Goal: Task Accomplishment & Management: Manage account settings

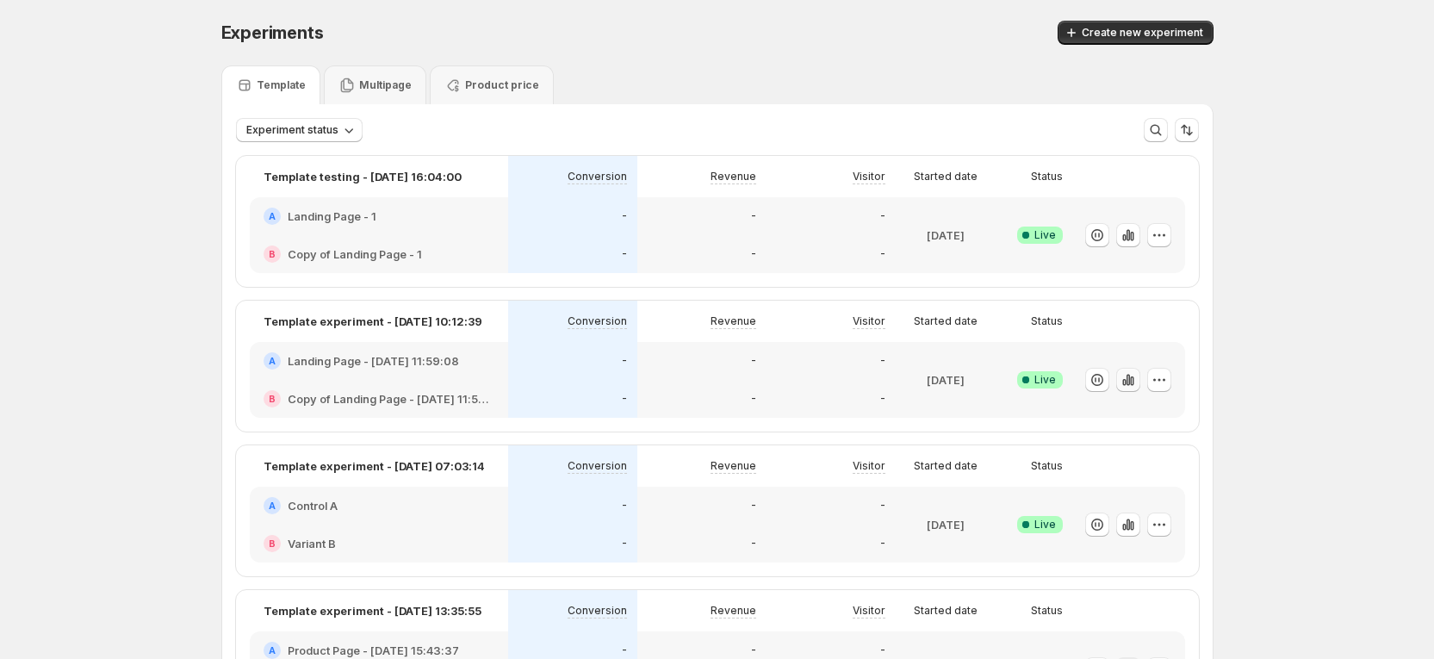
click at [1135, 387] on icon "button" at bounding box center [1127, 379] width 17 height 17
click at [1128, 387] on icon "button" at bounding box center [1127, 379] width 17 height 17
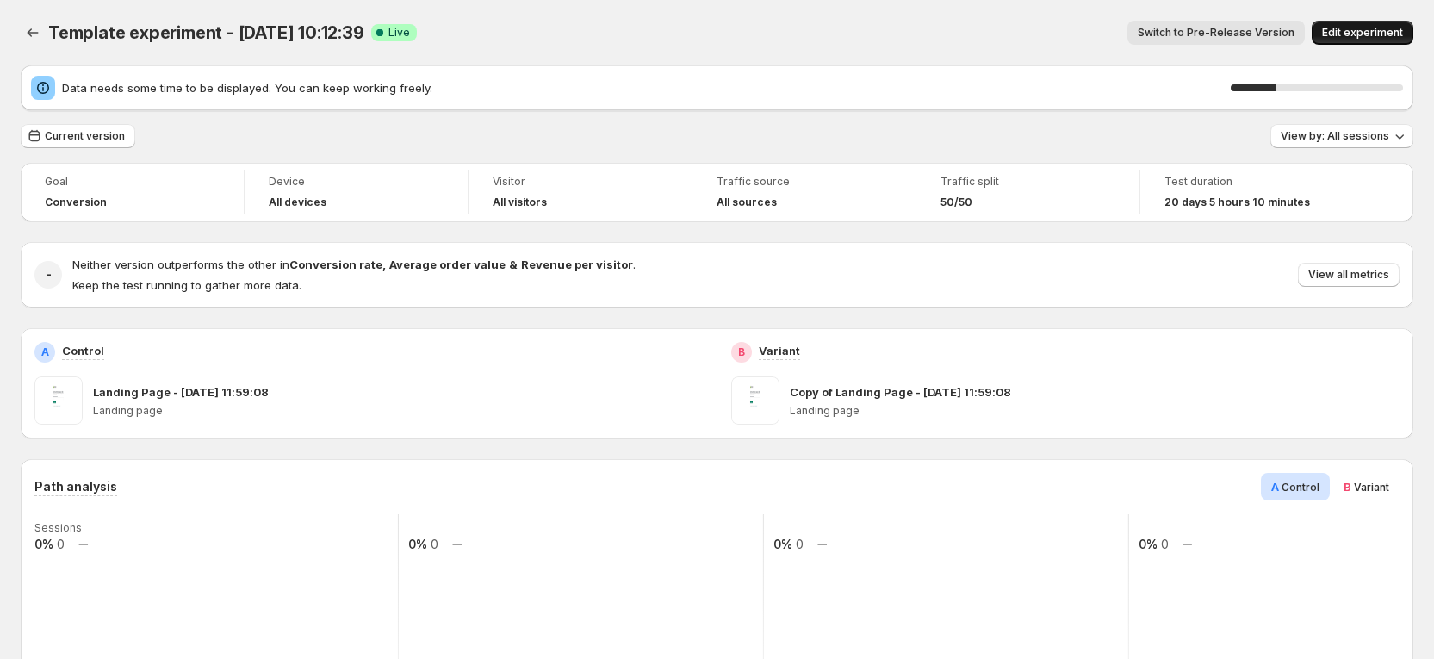
click at [1373, 31] on span "Edit experiment" at bounding box center [1362, 33] width 81 height 14
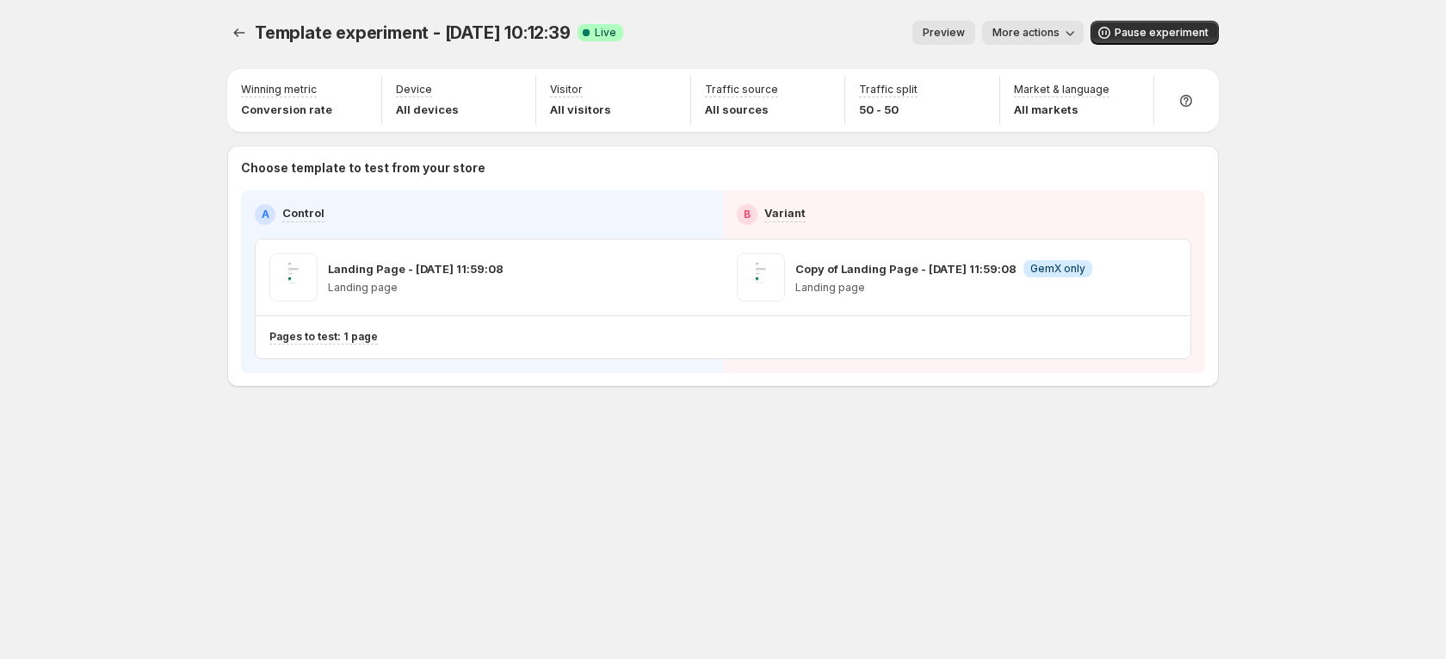
click at [1270, 328] on div "Template experiment - [DATE] 10:12:39. This page is ready Template experiment -…" at bounding box center [723, 329] width 1446 height 659
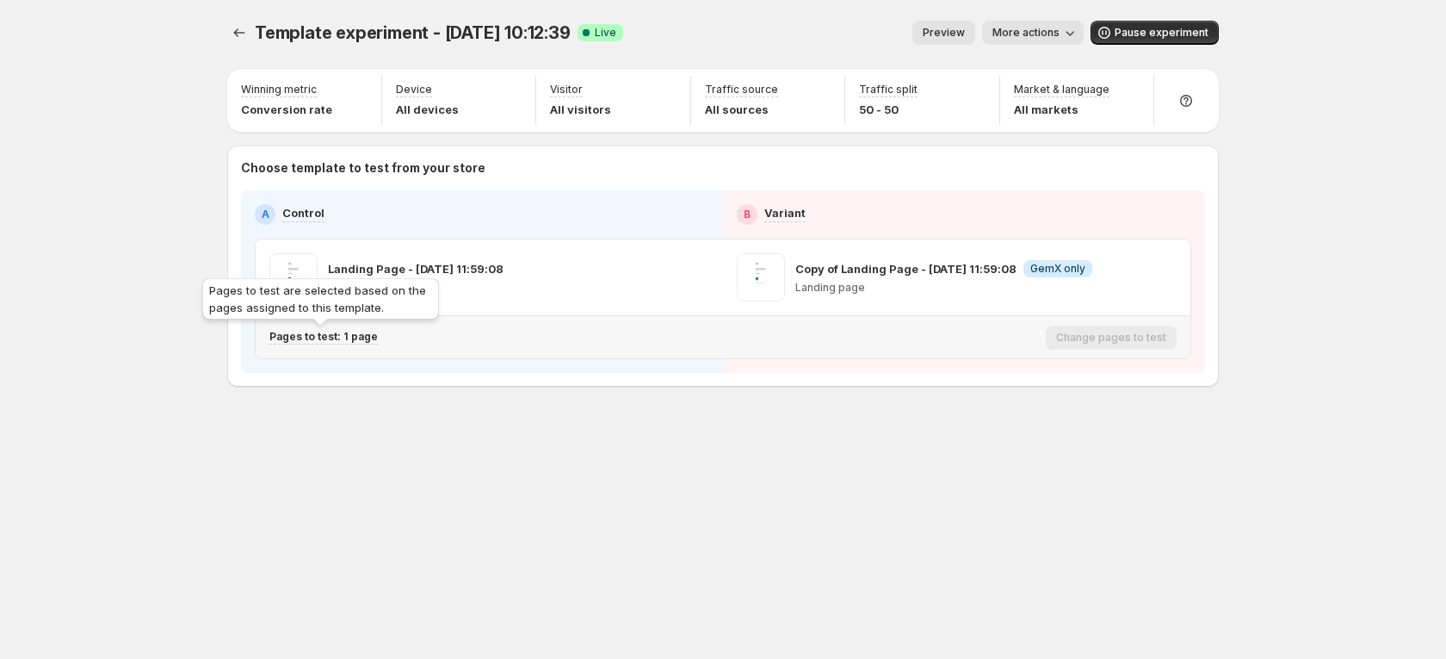
click at [317, 339] on p "Pages to test: 1 page" at bounding box center [323, 337] width 108 height 14
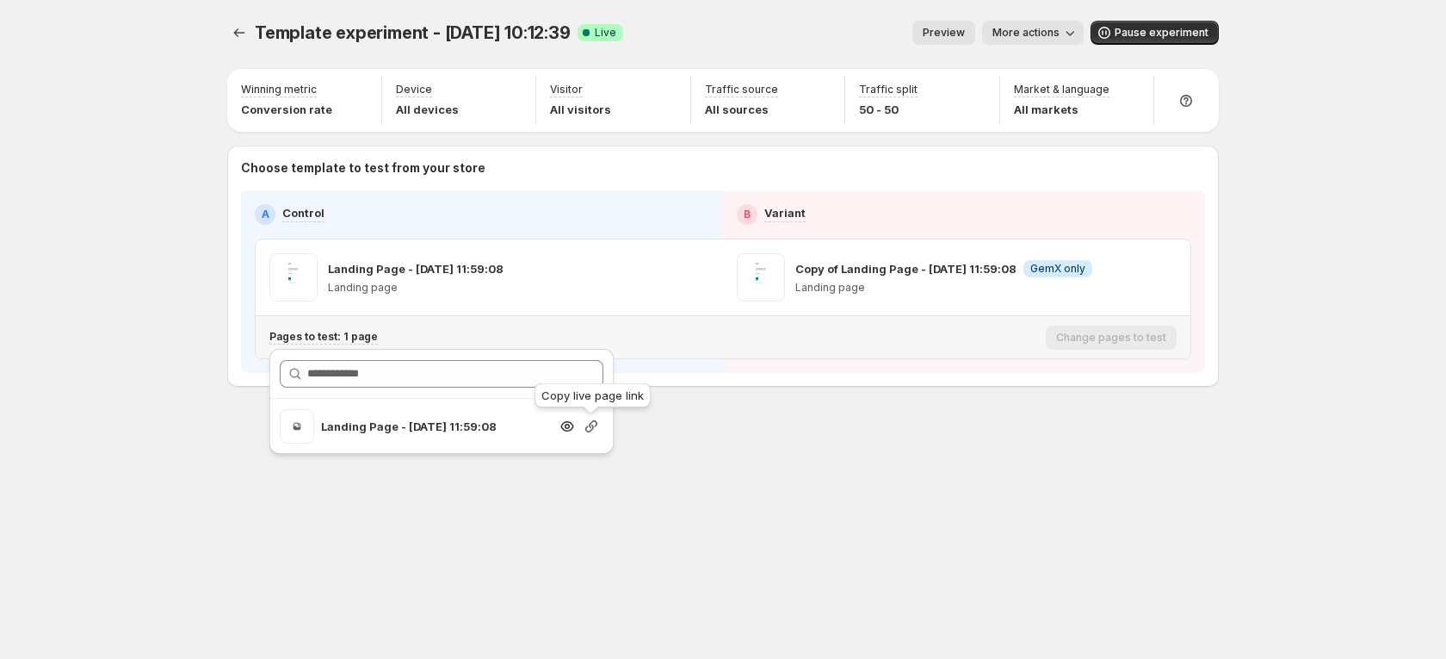
click at [592, 428] on icon "button" at bounding box center [591, 426] width 12 height 12
click at [240, 35] on icon "Experiments" at bounding box center [239, 32] width 17 height 17
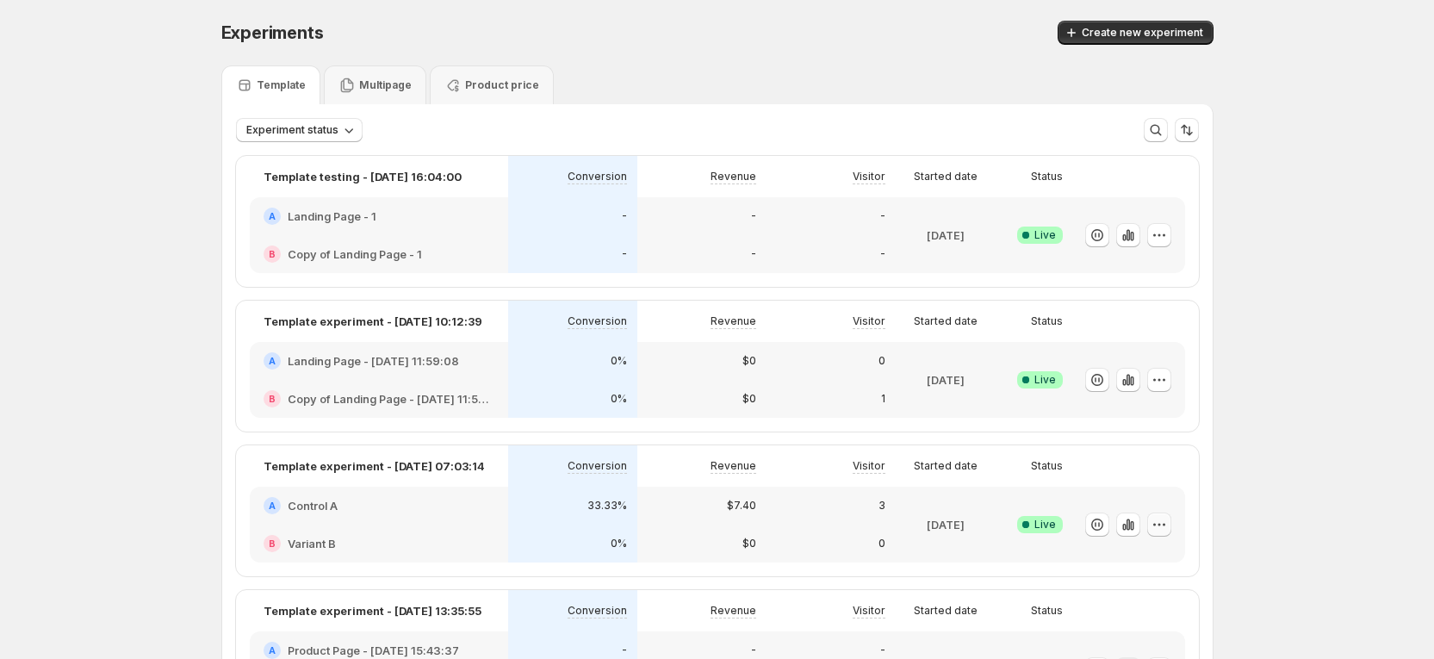
click at [1167, 531] on icon "button" at bounding box center [1158, 524] width 17 height 17
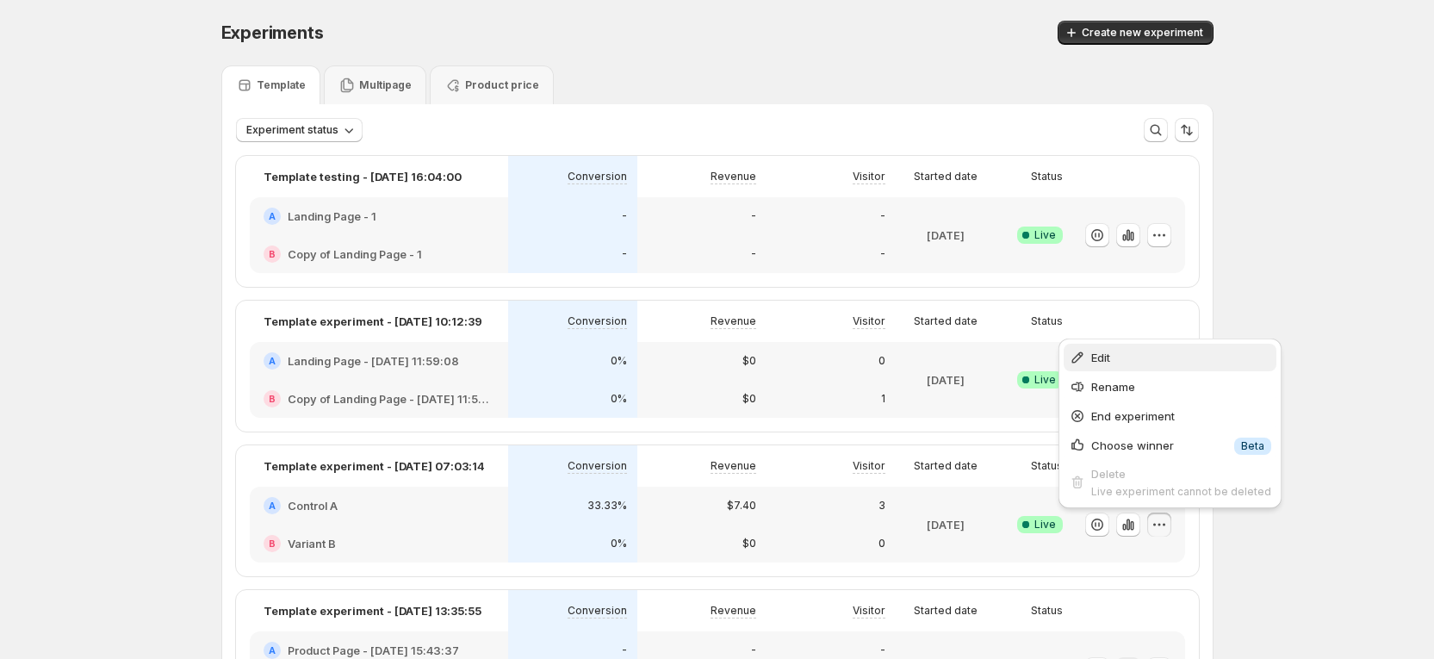
click at [1125, 356] on span "Edit" at bounding box center [1181, 357] width 180 height 17
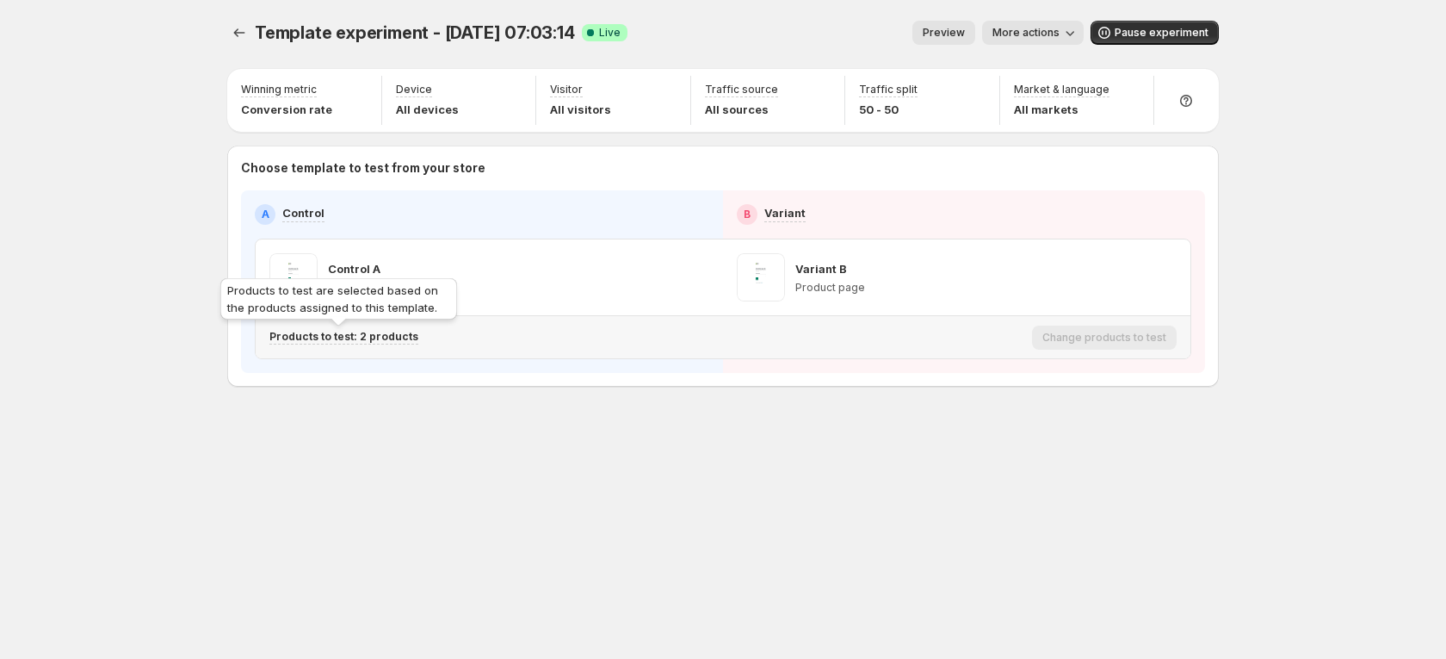
click at [377, 343] on p "Products to test: 2 products" at bounding box center [343, 337] width 149 height 14
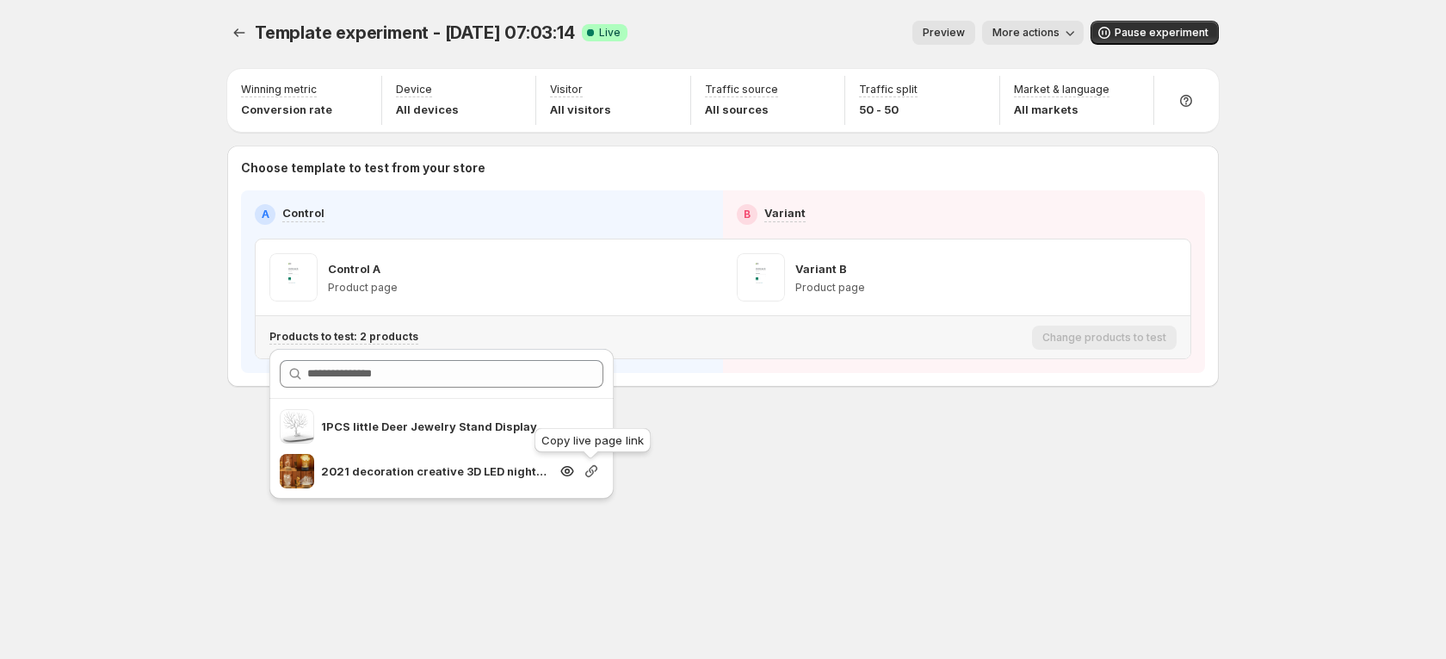
click at [591, 468] on icon "button" at bounding box center [591, 471] width 12 height 12
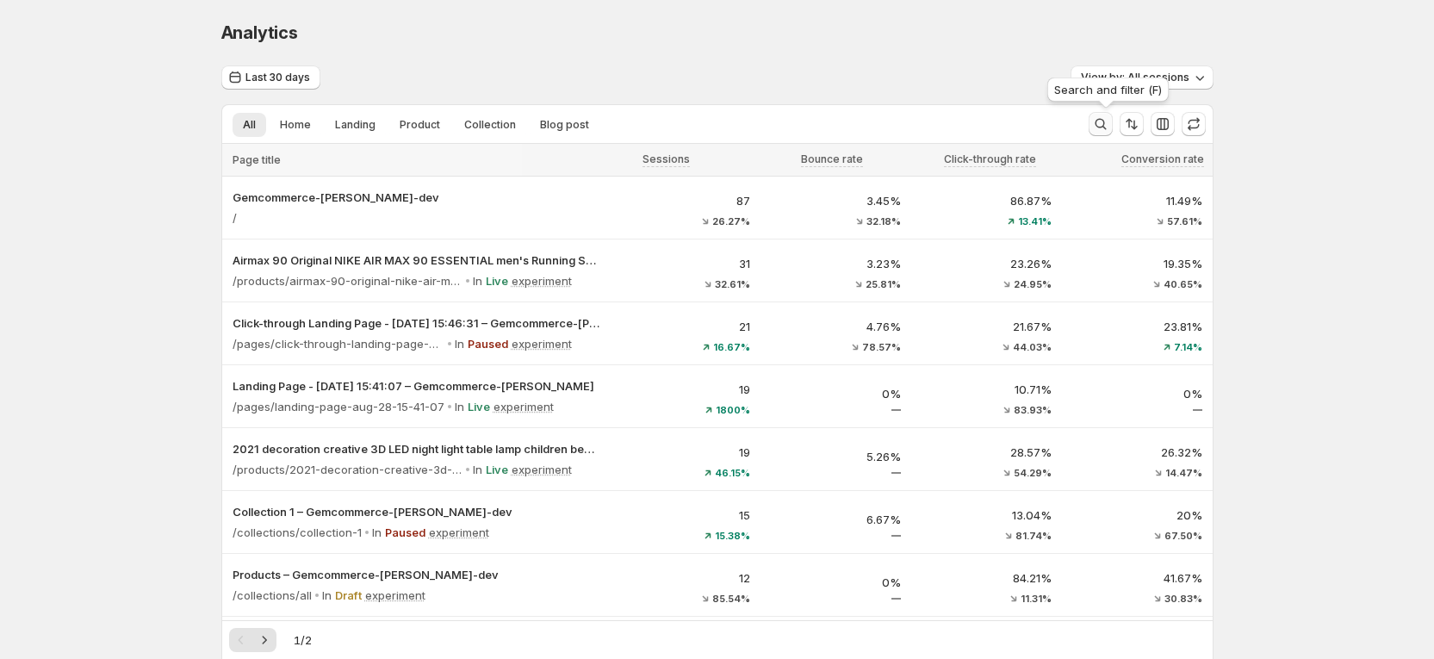
click at [1107, 128] on icon "Search and filter results" at bounding box center [1100, 123] width 17 height 17
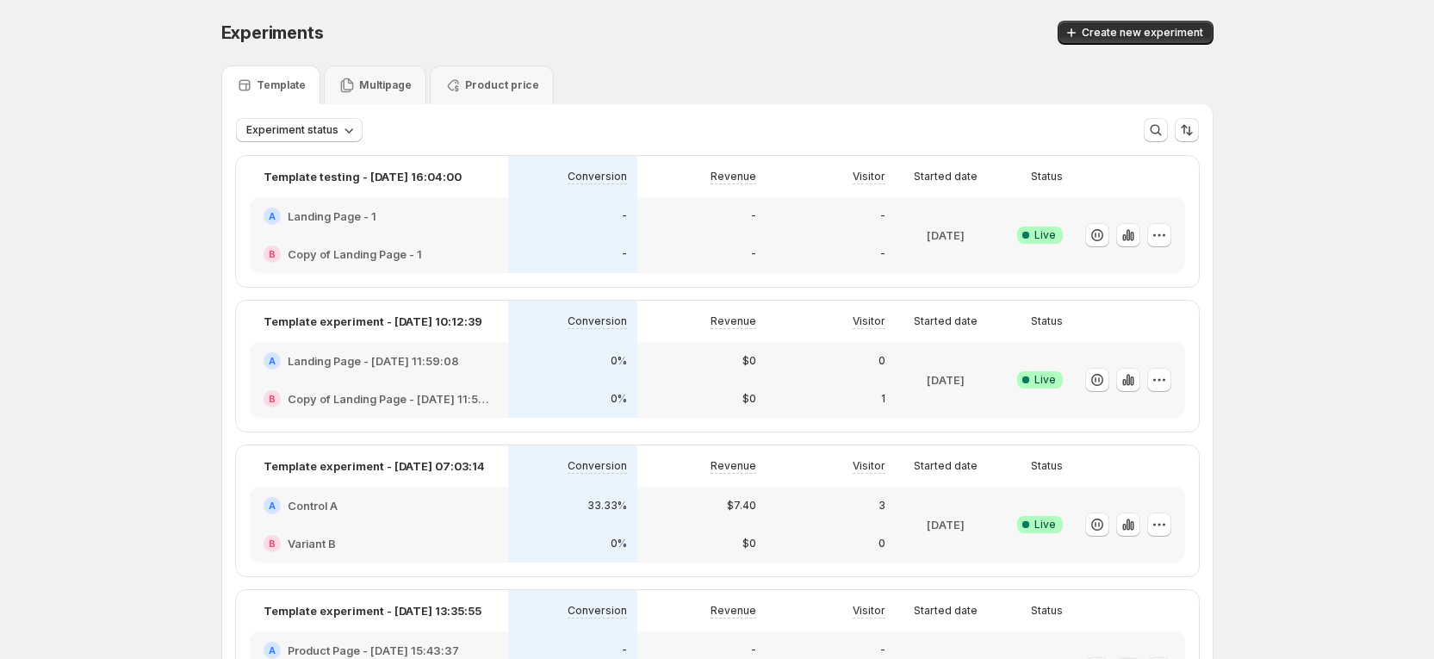
scroll to position [129, 0]
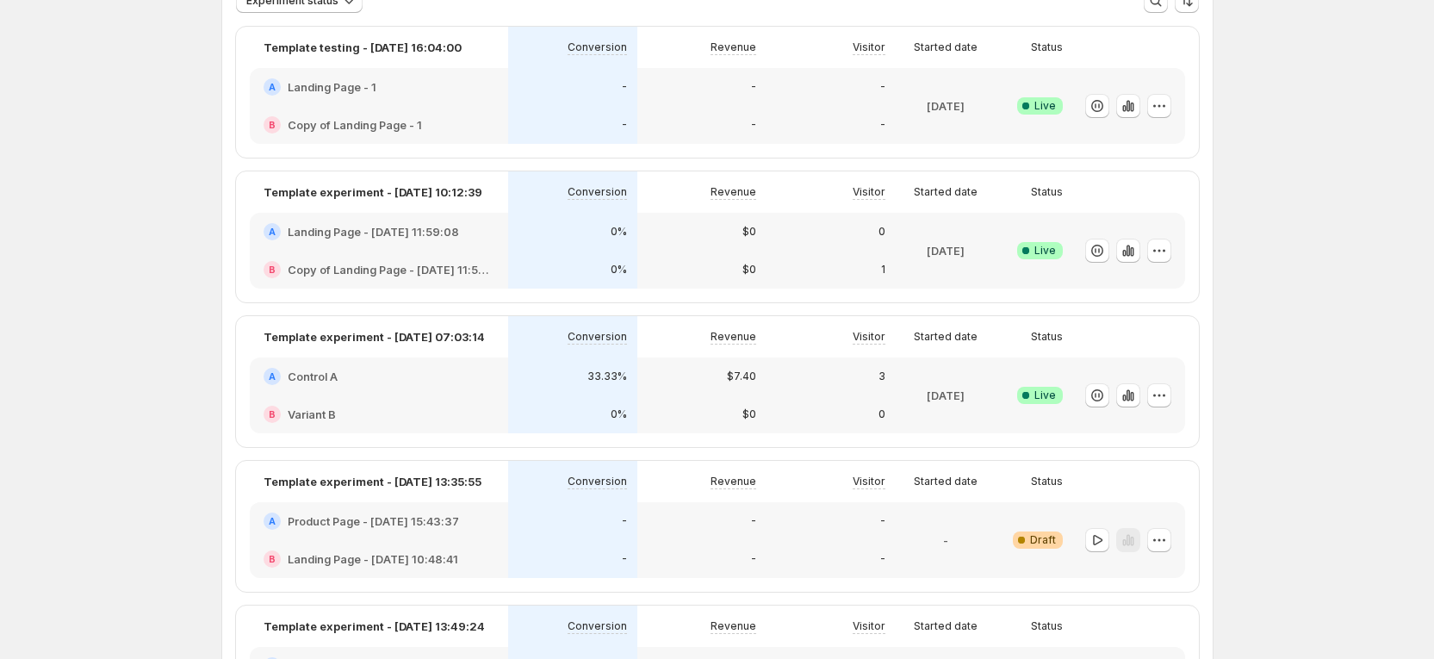
click at [418, 397] on div "B Variant B" at bounding box center [379, 414] width 258 height 38
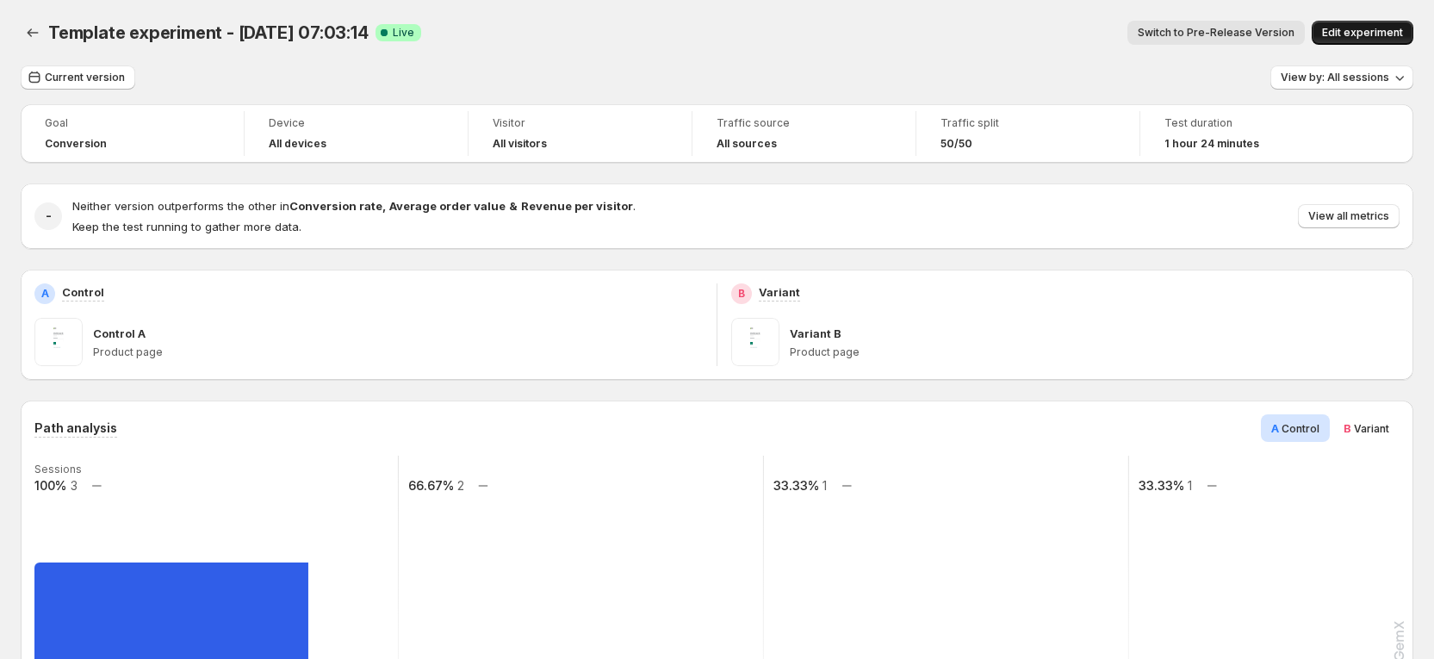
click at [1398, 29] on span "Edit experiment" at bounding box center [1362, 33] width 81 height 14
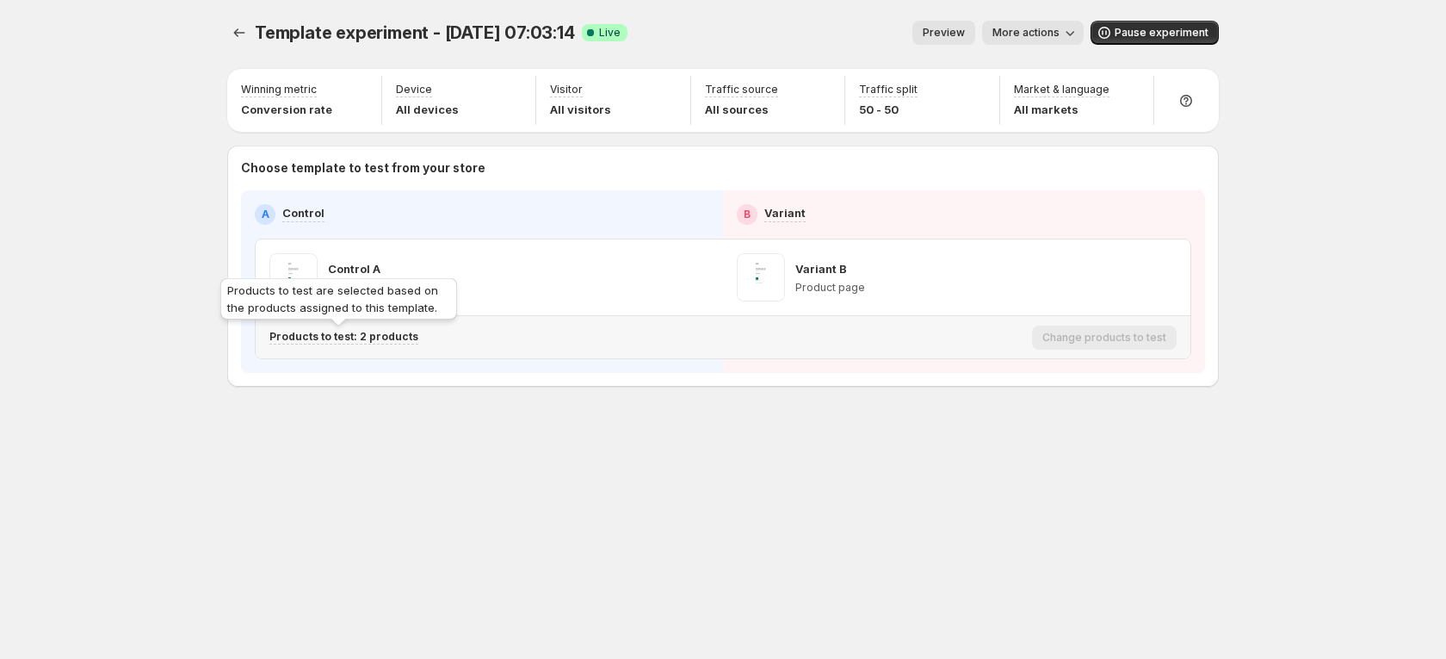
click at [393, 337] on p "Products to test: 2 products" at bounding box center [343, 337] width 149 height 14
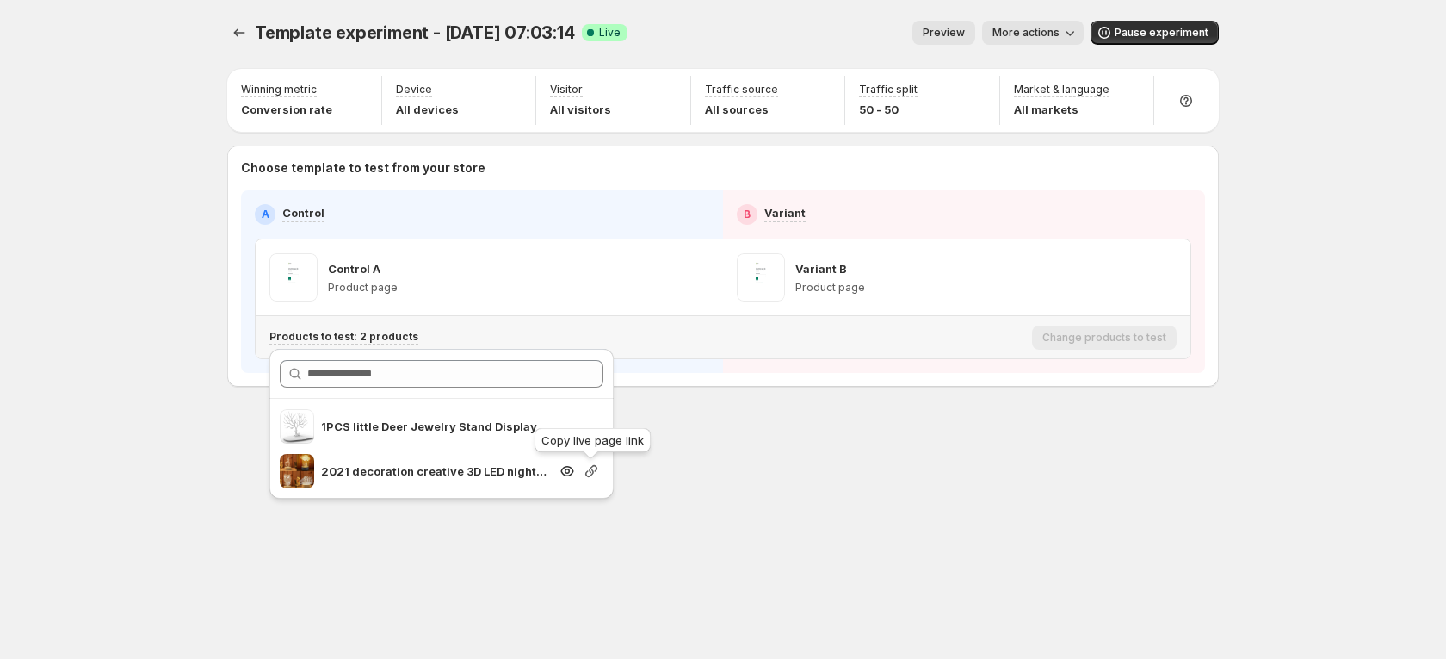
click at [591, 462] on icon "button" at bounding box center [591, 470] width 17 height 17
click at [589, 423] on icon "button" at bounding box center [591, 426] width 17 height 17
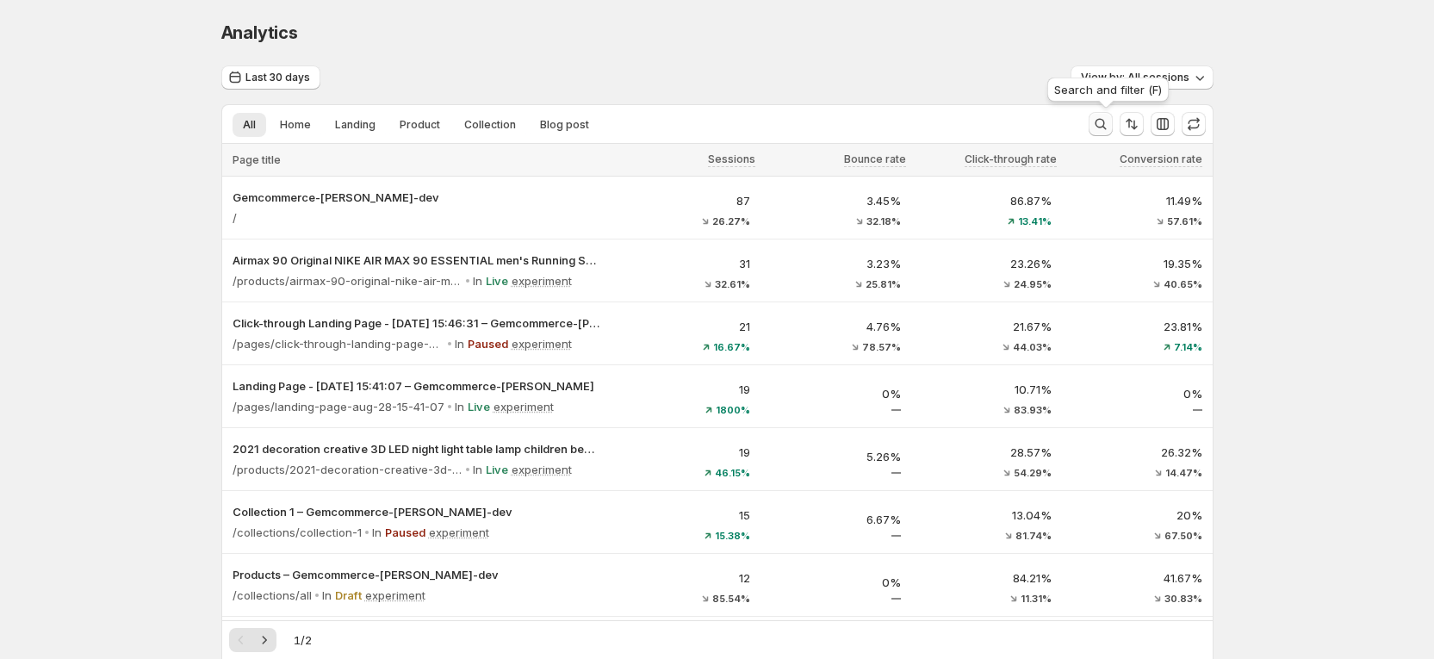
click at [1100, 128] on icon "Search and filter results" at bounding box center [1100, 123] width 17 height 17
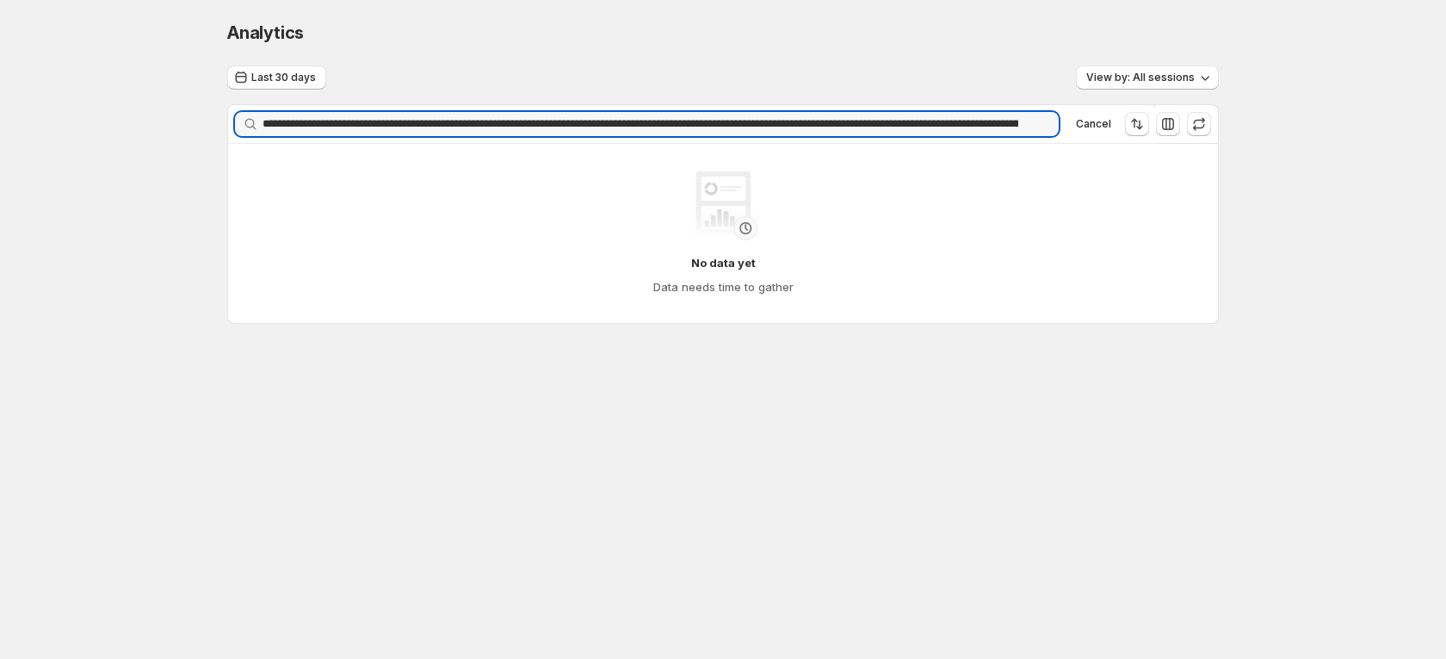
drag, startPoint x: 345, startPoint y: 122, endPoint x: -207, endPoint y: 84, distance: 553.2
click at [0, 84] on html "**********" at bounding box center [723, 329] width 1446 height 659
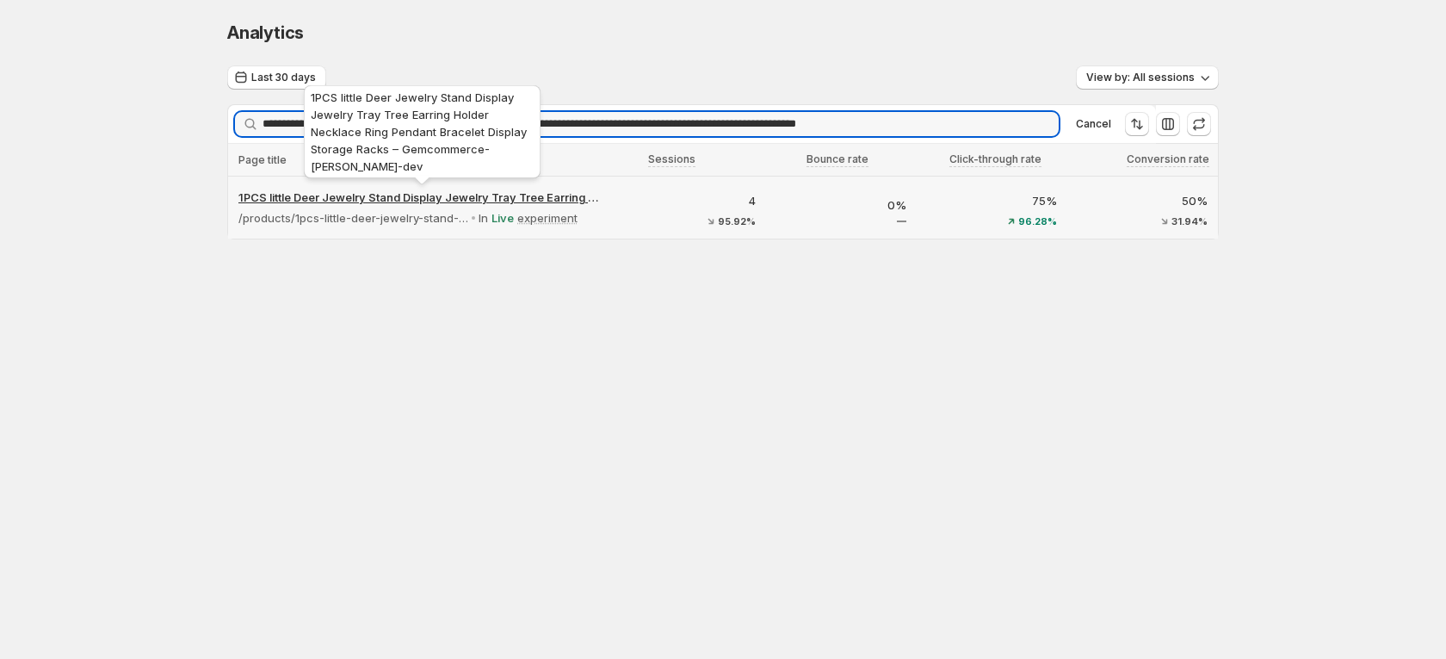
type input "**********"
click at [504, 198] on p "1PCS little Deer Jewelry Stand Display Jewelry Tray Tree Earring Holder Necklac…" at bounding box center [421, 197] width 367 height 17
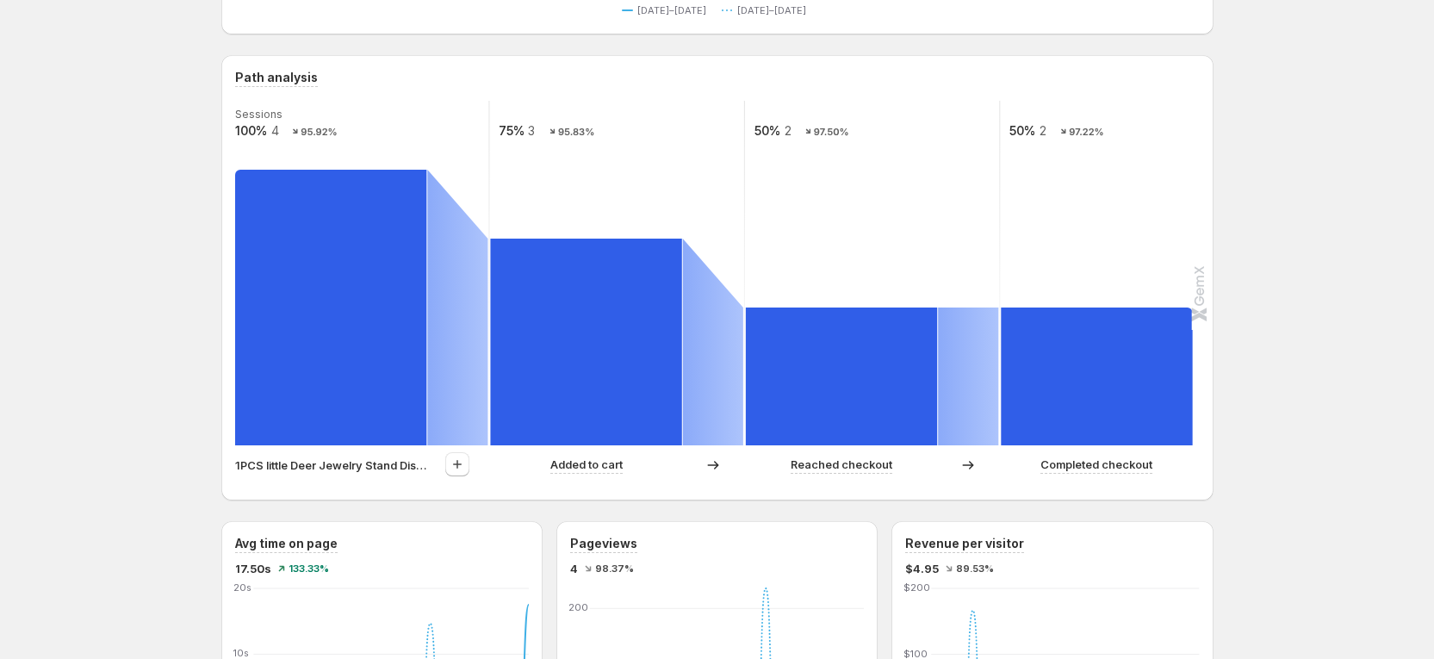
scroll to position [387, 0]
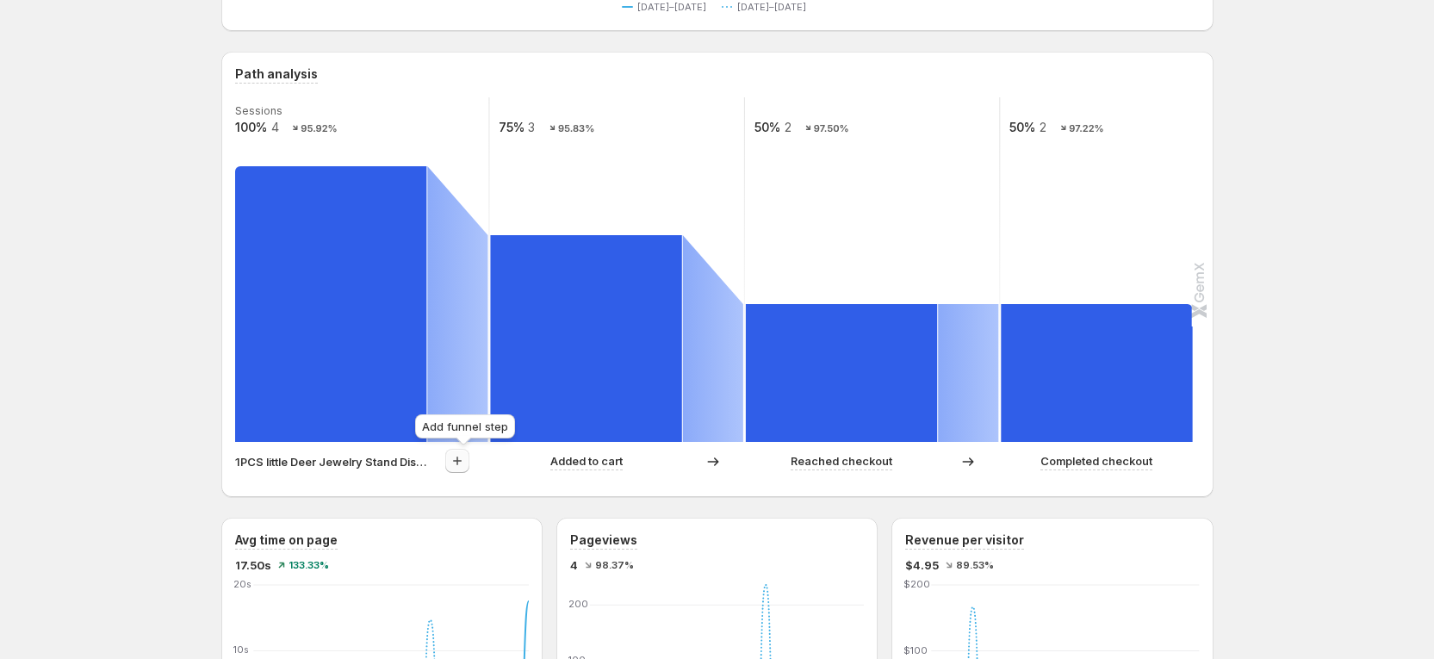
click at [463, 456] on icon "button" at bounding box center [457, 460] width 17 height 17
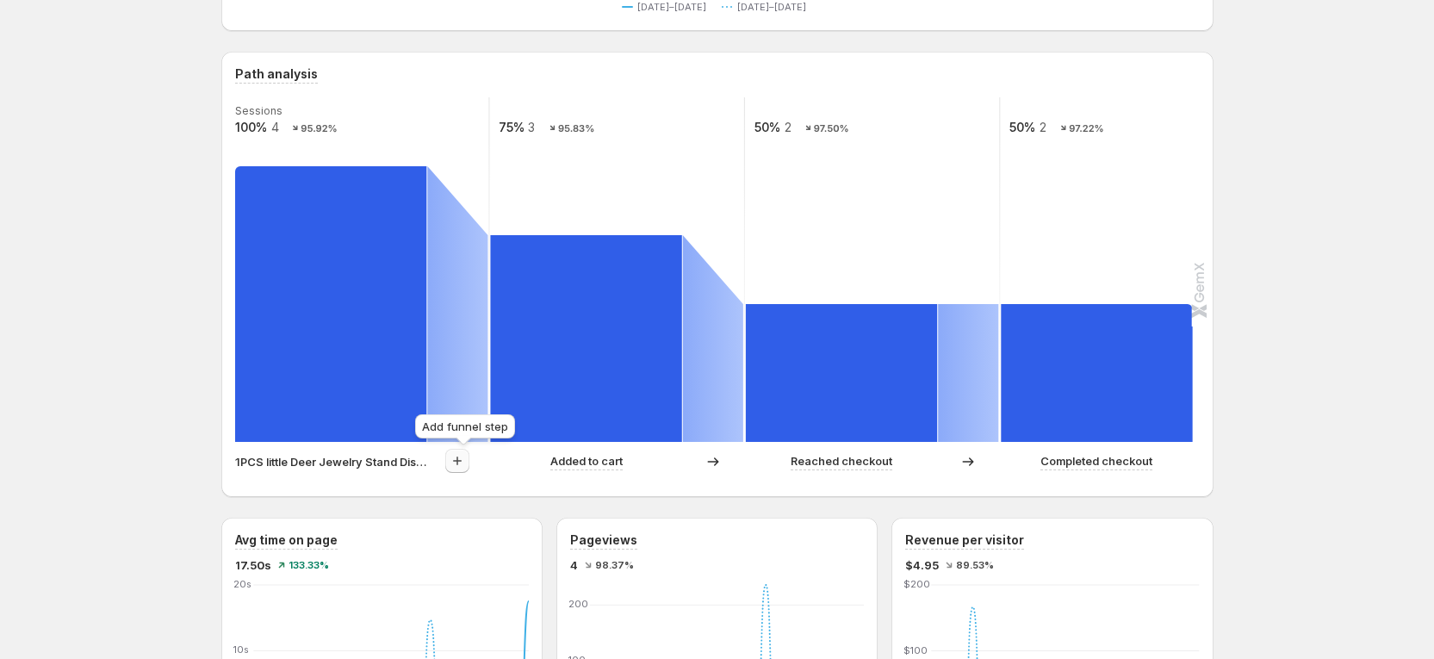
click at [463, 459] on icon "button" at bounding box center [457, 460] width 17 height 17
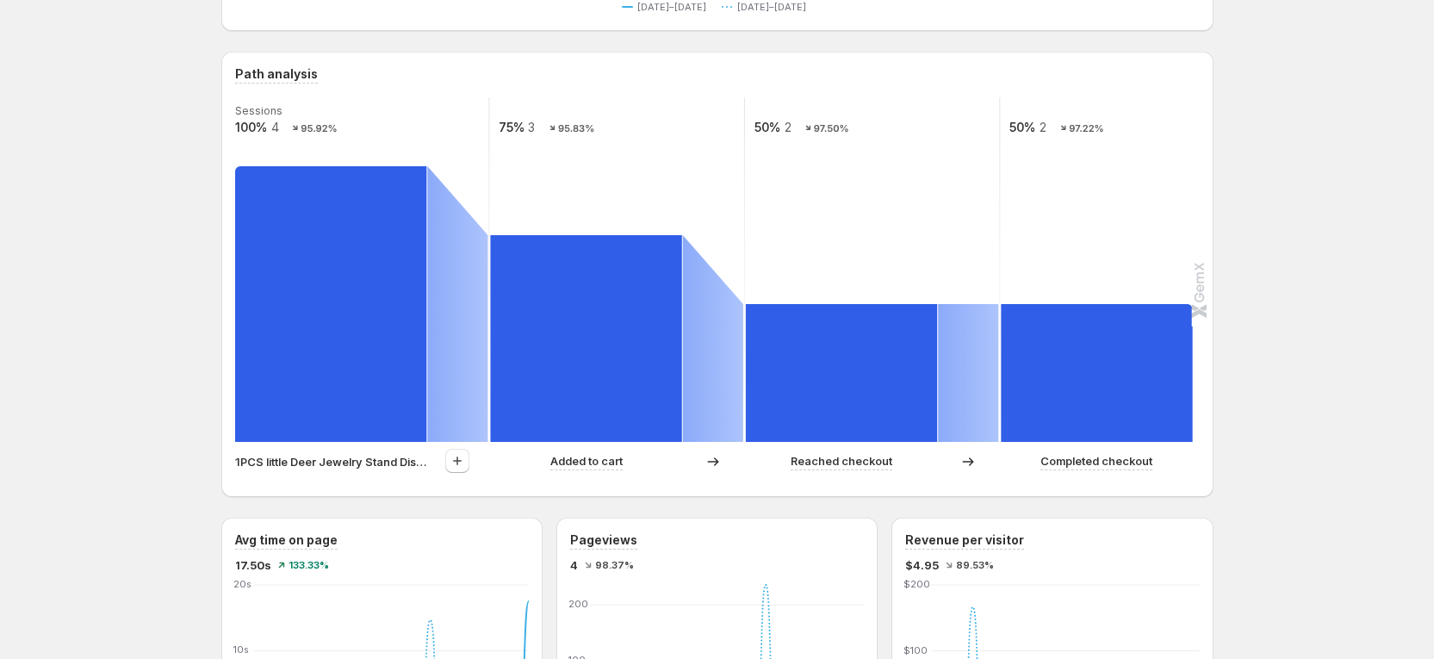
click at [389, 462] on p "1PCS little Deer Jewelry Stand Display Jewelry Tray Tree Earring Holder Necklac…" at bounding box center [331, 461] width 192 height 17
drag, startPoint x: 230, startPoint y: 462, endPoint x: 391, endPoint y: 448, distance: 161.7
click at [391, 448] on div "Path analysis Sessions 100% 4 95.92% 75% 3 95.83% 50% 2 97.50% 50% 2 97.22% 1PC…" at bounding box center [717, 274] width 992 height 445
copy p "1PCS little Deer Jewelry Sta"
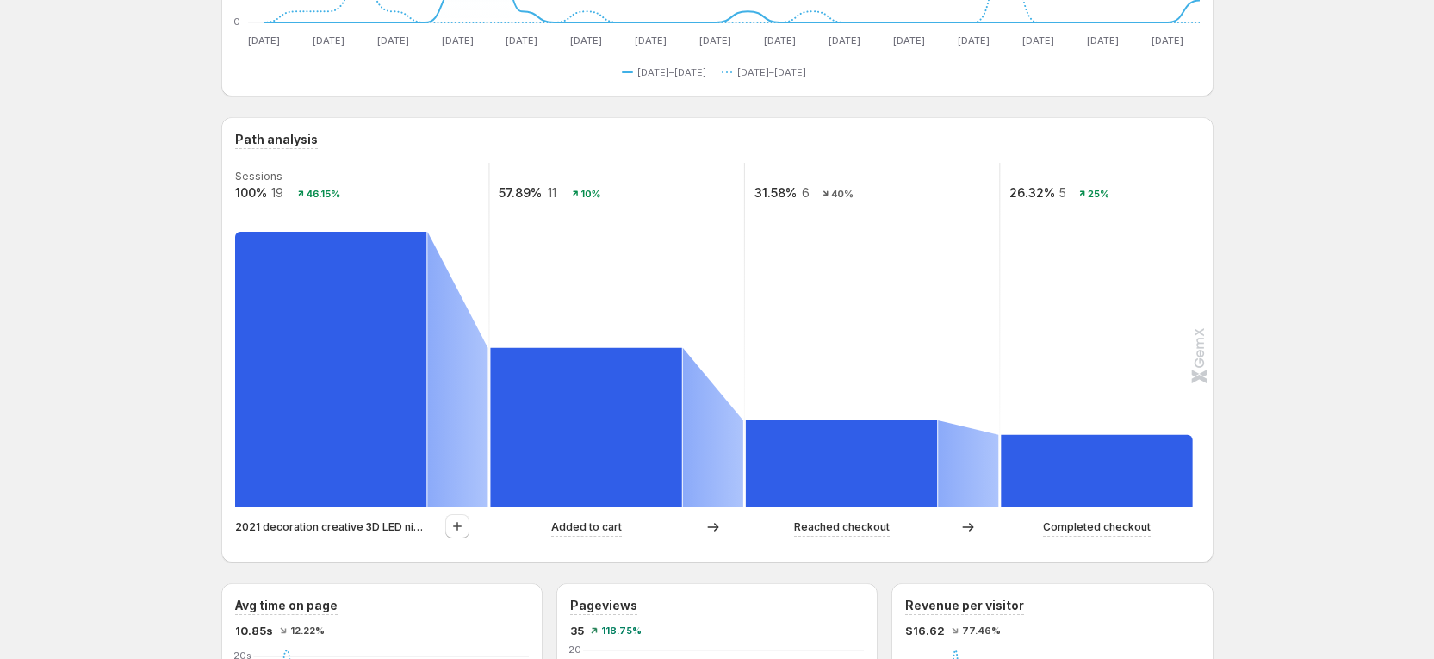
scroll to position [517, 0]
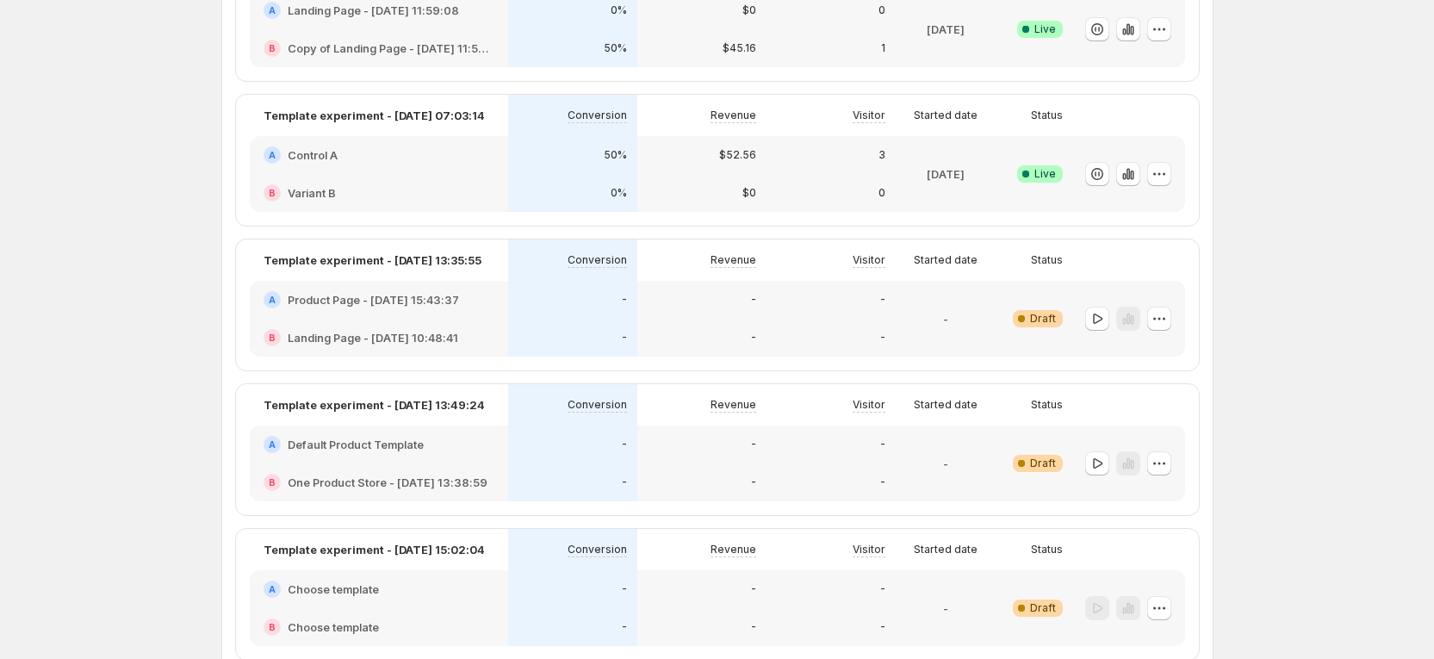
scroll to position [387, 0]
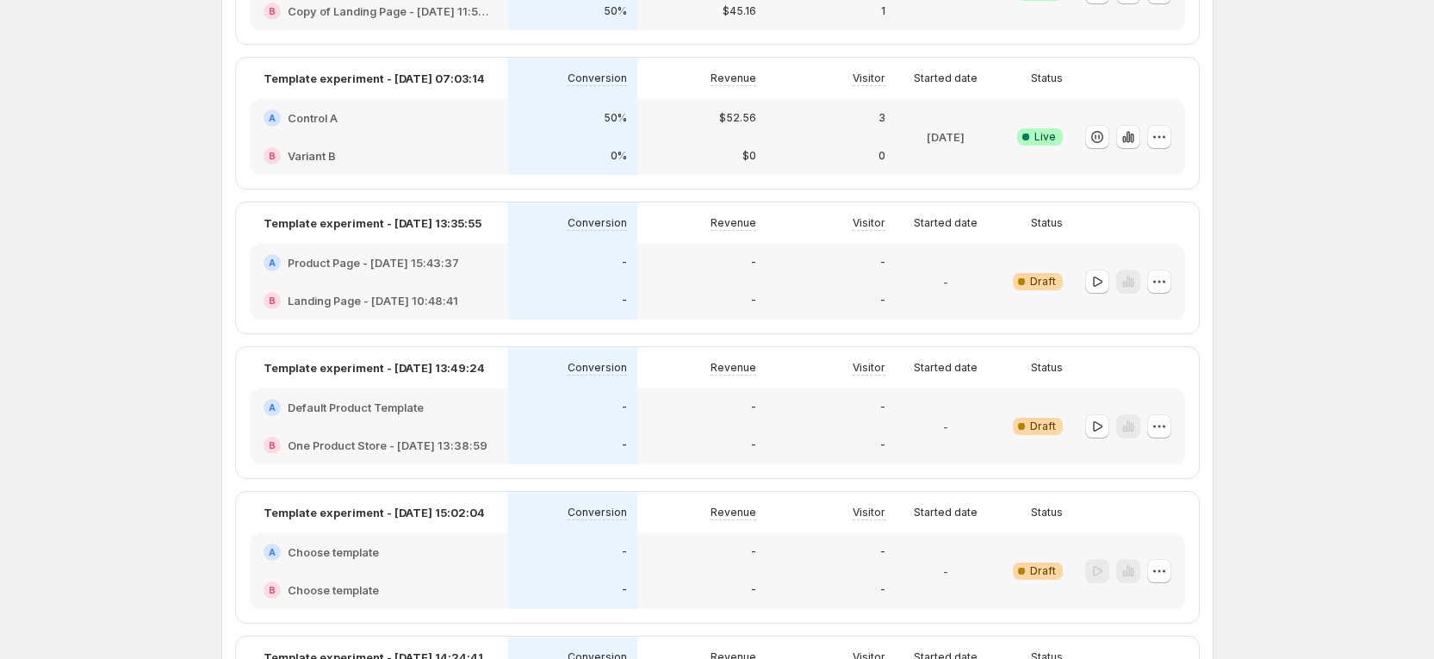
click at [577, 125] on div "50%" at bounding box center [572, 117] width 108 height 17
click at [1163, 131] on icon "button" at bounding box center [1158, 136] width 17 height 17
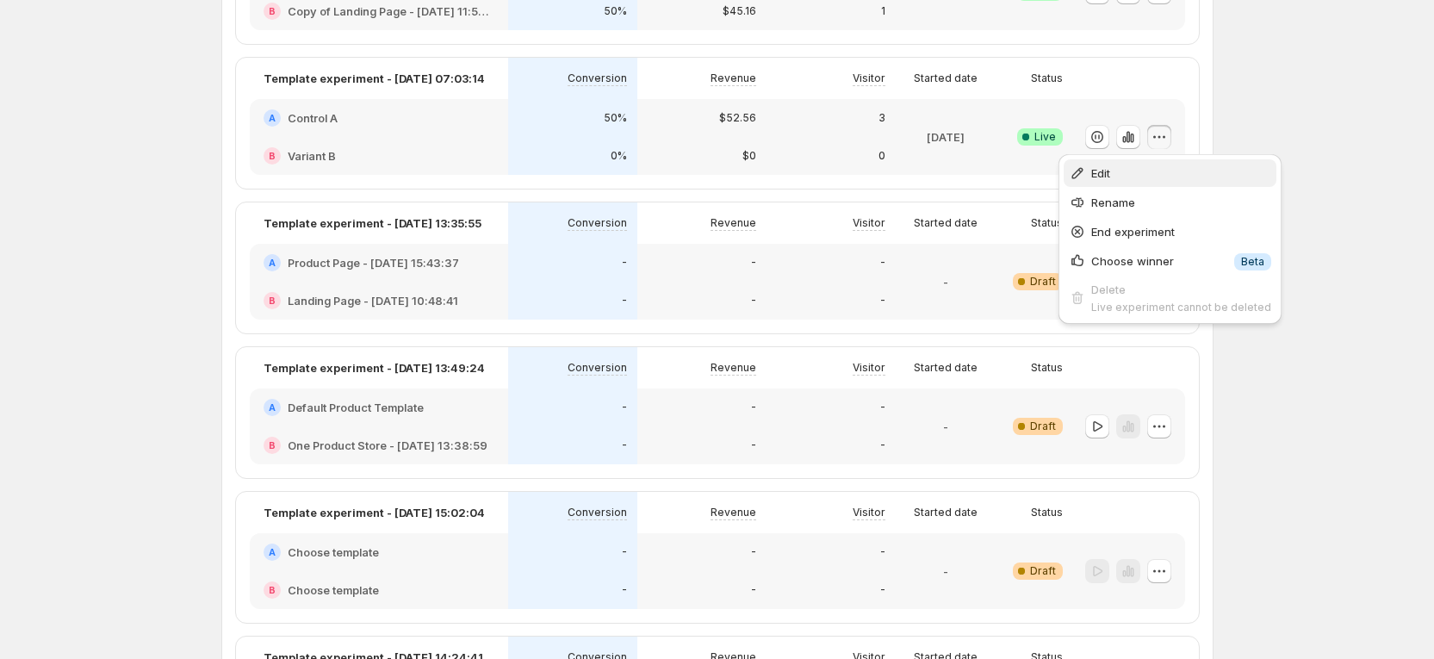
click at [1103, 170] on span "Edit" at bounding box center [1100, 173] width 19 height 14
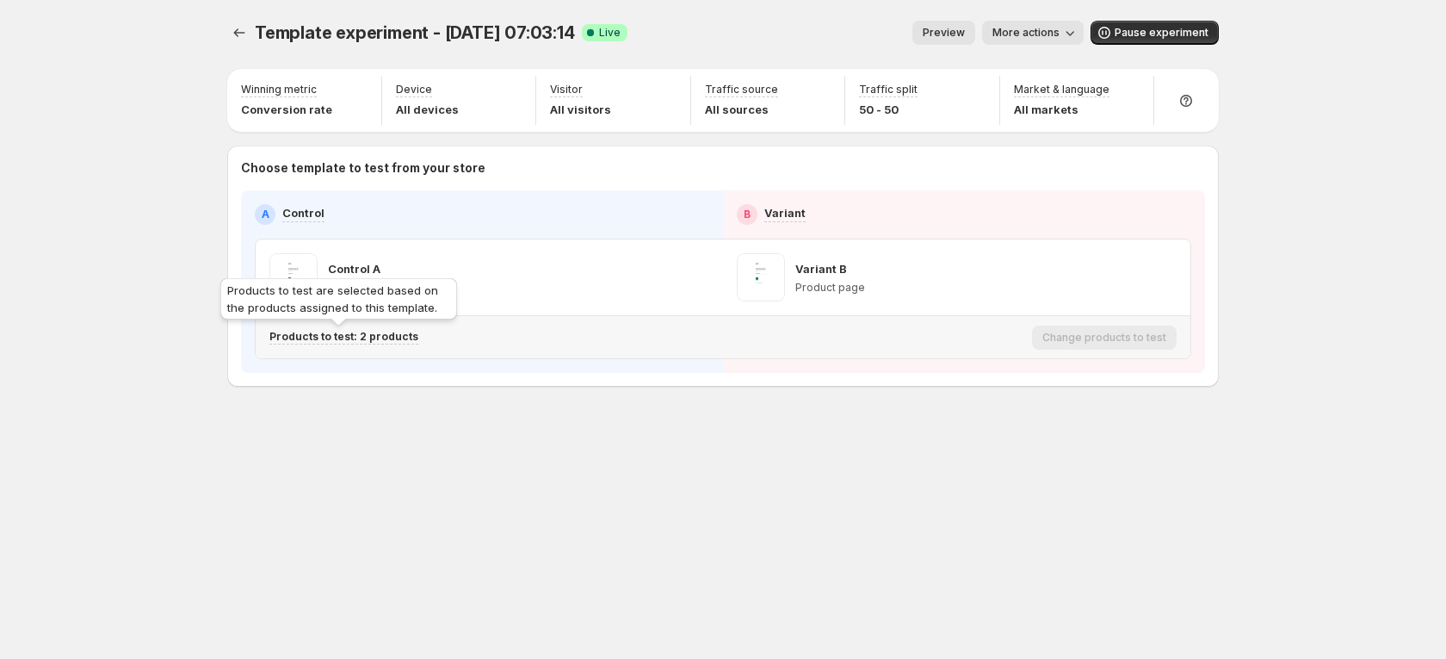
click at [391, 331] on p "Products to test: 2 products" at bounding box center [343, 337] width 149 height 14
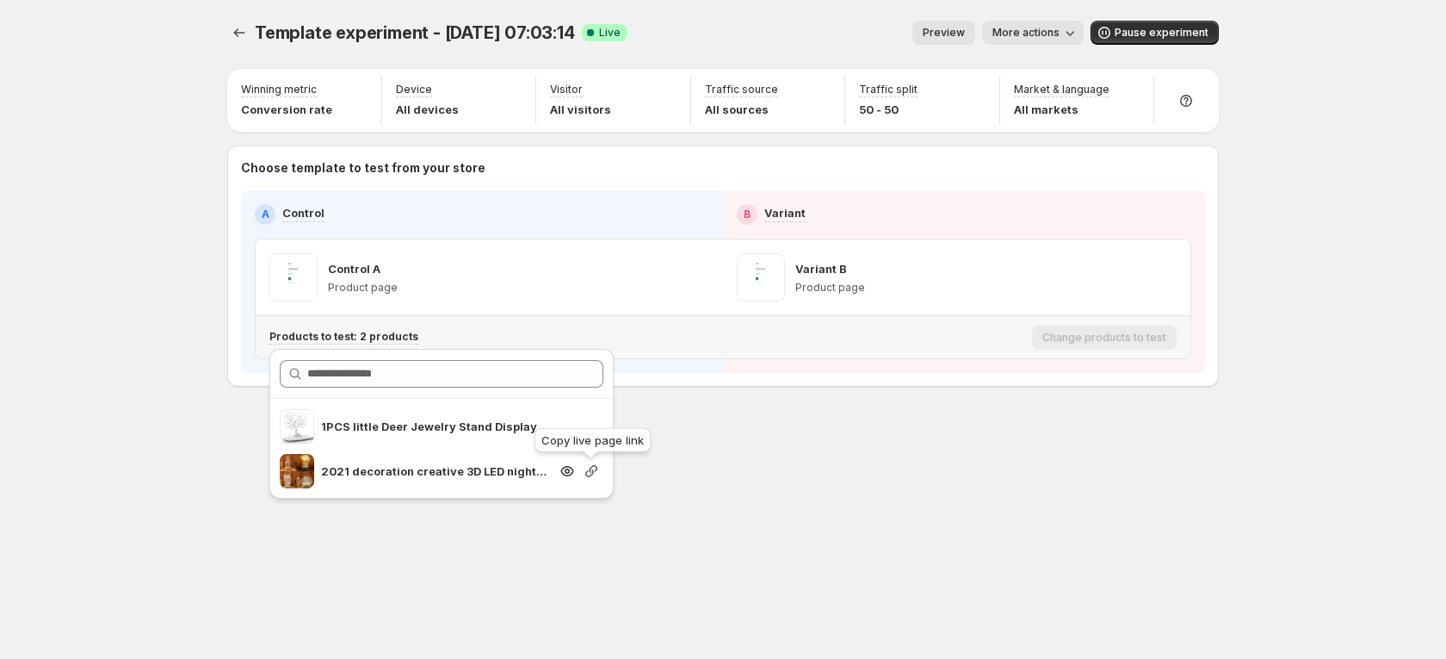
click at [584, 477] on icon "button" at bounding box center [591, 470] width 17 height 17
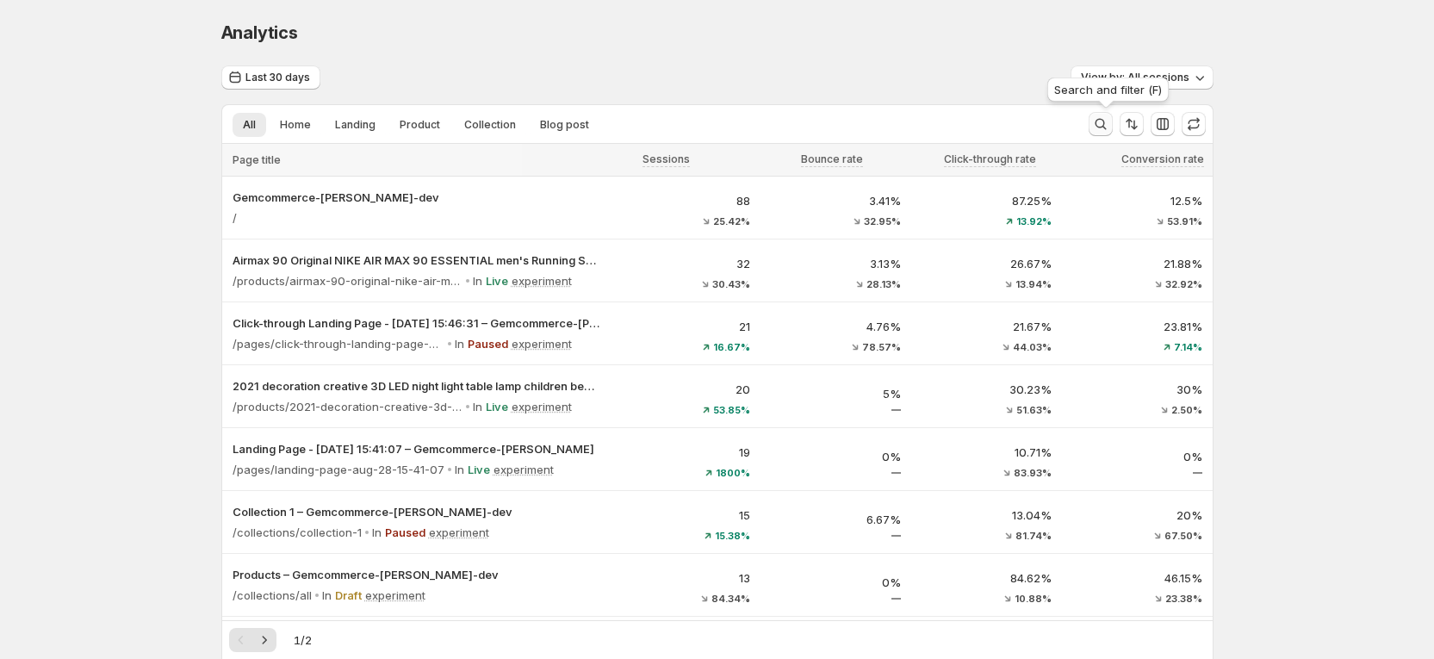
click at [1101, 133] on button "Search and filter results" at bounding box center [1100, 124] width 24 height 24
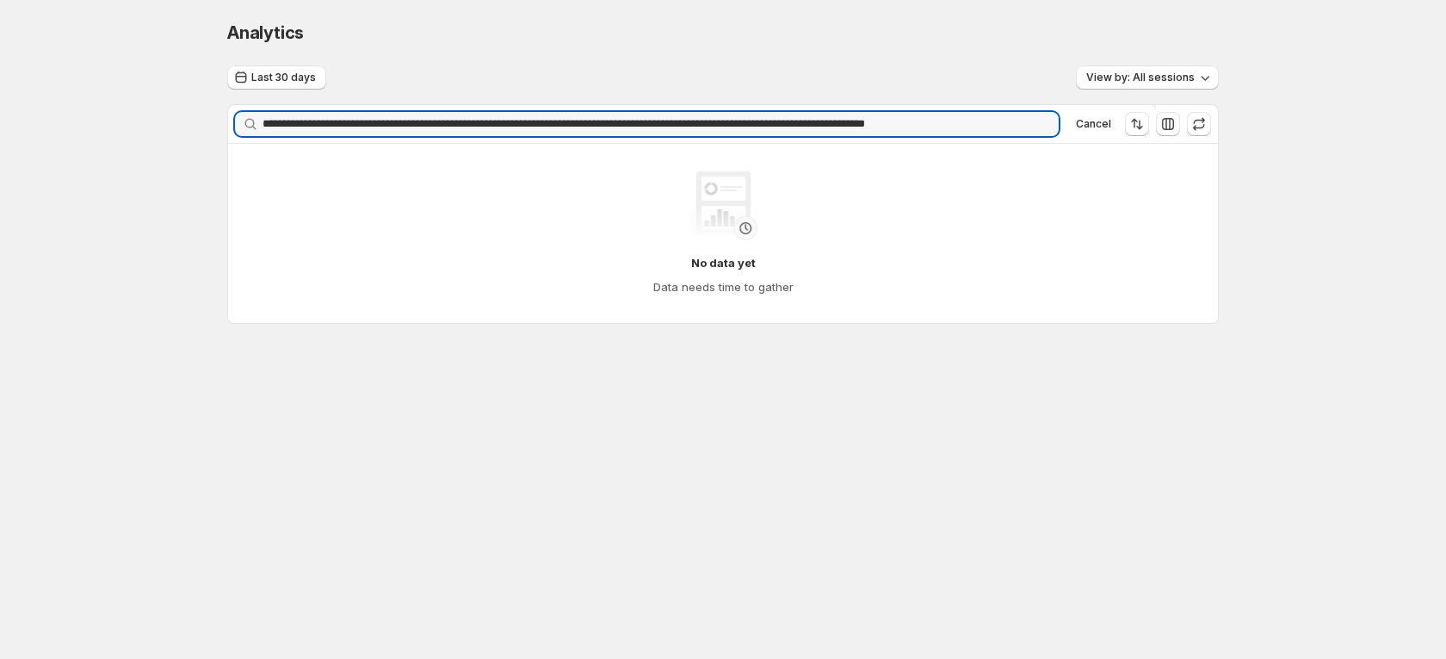
drag, startPoint x: 535, startPoint y: 116, endPoint x: -199, endPoint y: 6, distance: 741.8
click at [0, 6] on html "**********" at bounding box center [723, 329] width 1446 height 659
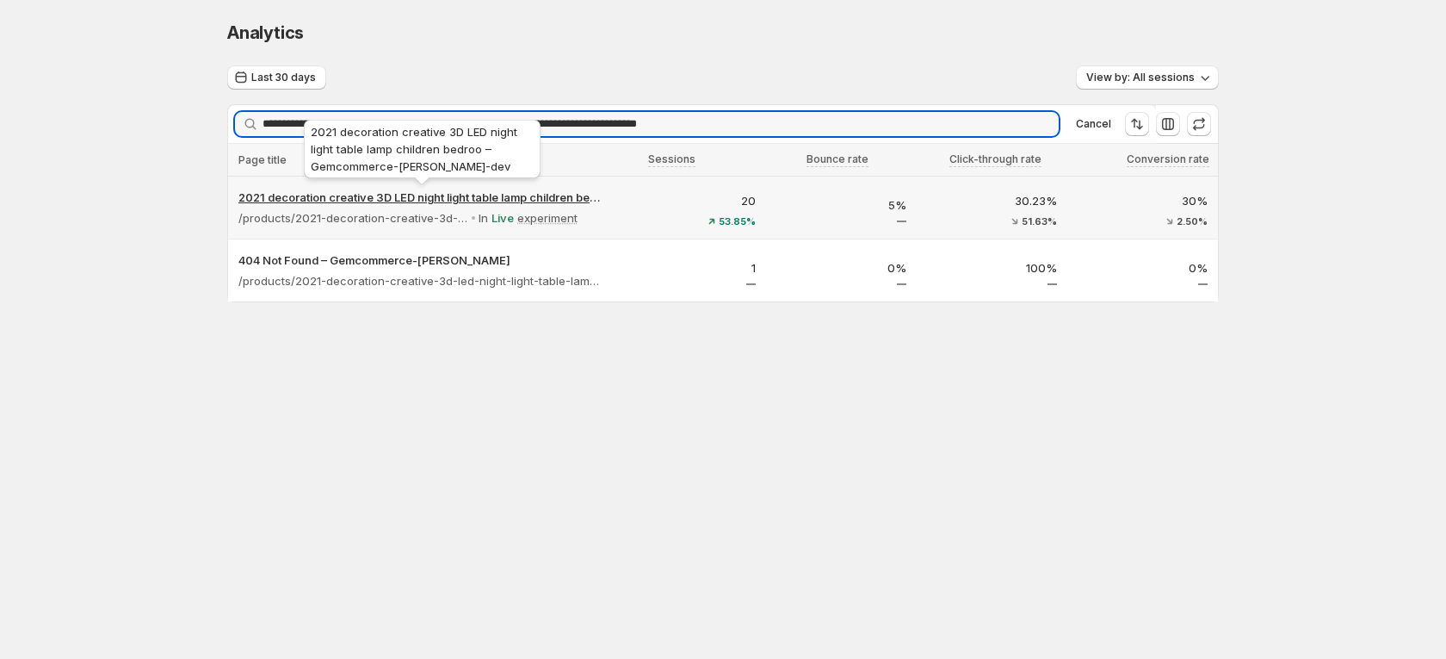
type input "**********"
click at [402, 196] on p "2021 decoration creative 3D LED night light table lamp children bedroo – Gemcom…" at bounding box center [421, 197] width 367 height 17
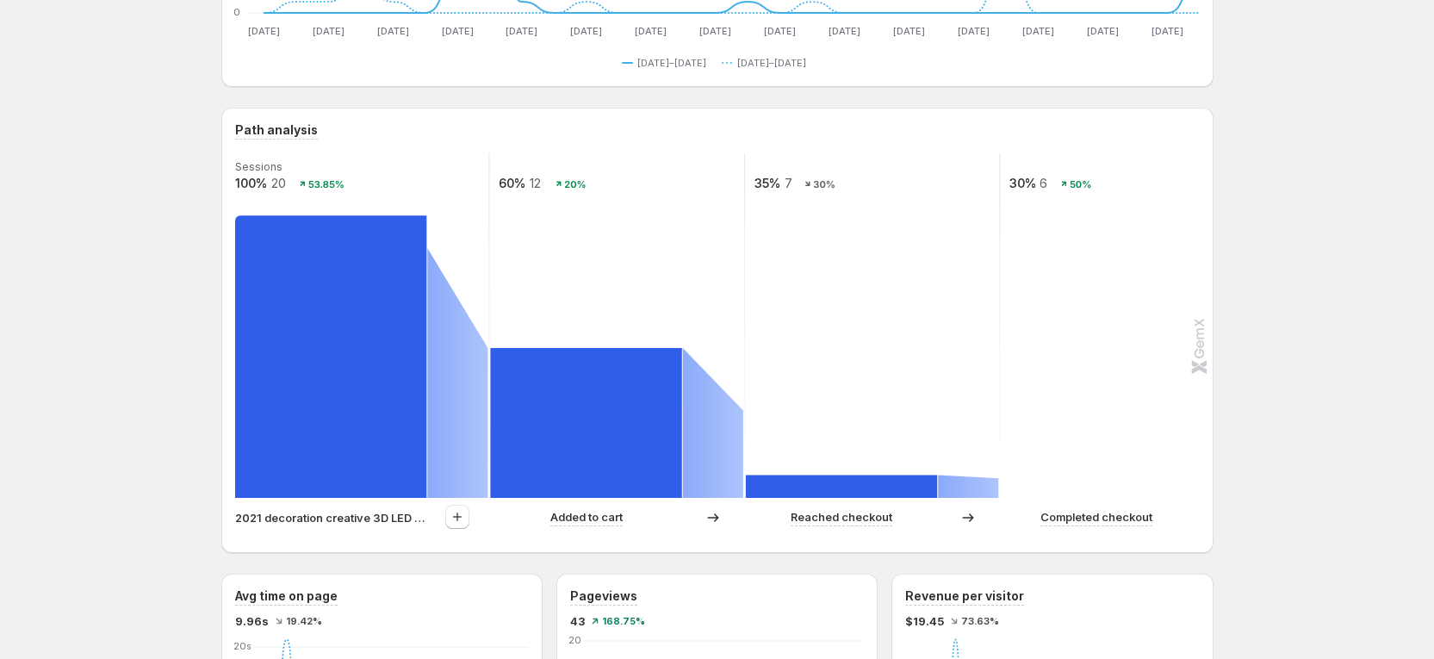
scroll to position [387, 0]
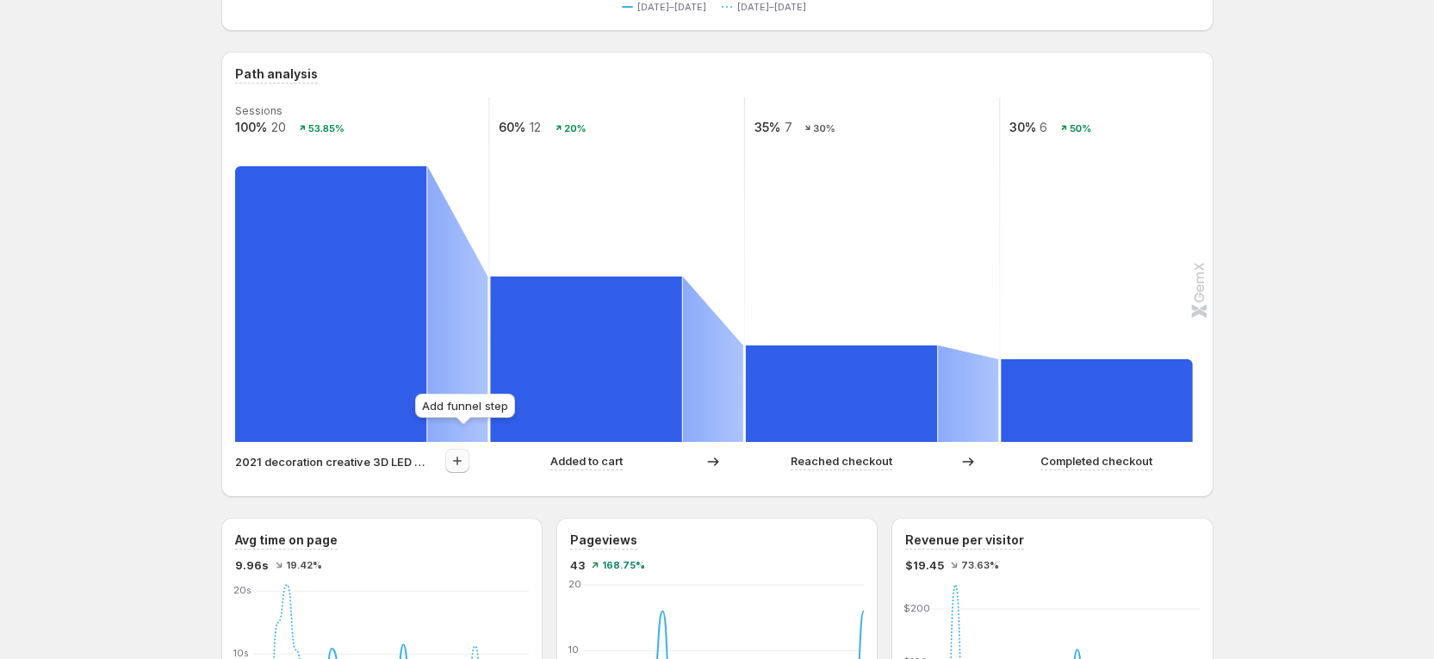
click at [466, 452] on icon "button" at bounding box center [457, 460] width 17 height 17
